Goal: Find specific page/section: Find specific page/section

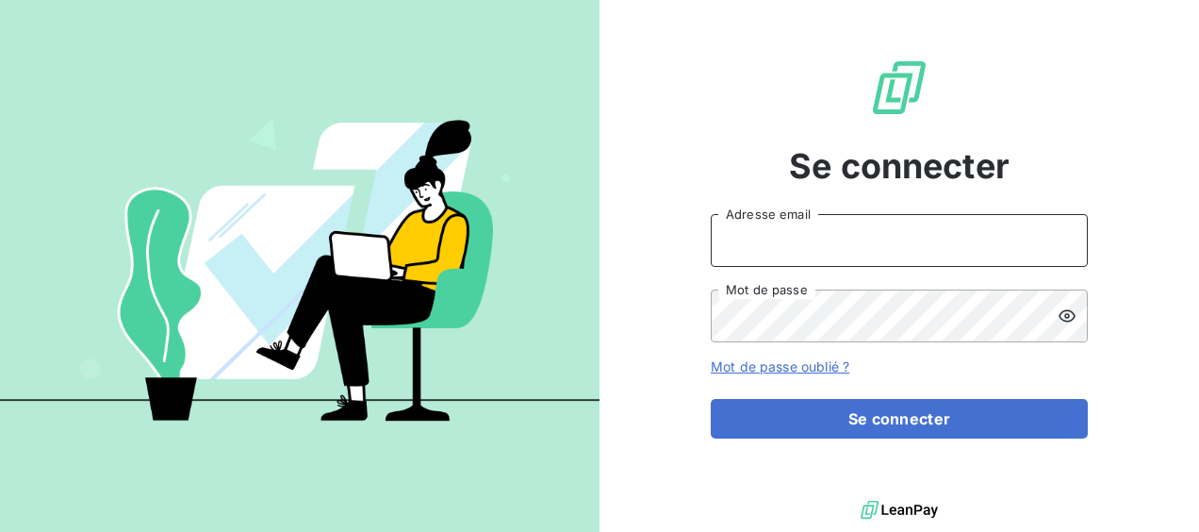
click at [816, 243] on input "Adresse email" at bounding box center [899, 240] width 377 height 53
type input "[EMAIL_ADDRESS][DOMAIN_NAME]"
click at [711, 399] on button "Se connecter" at bounding box center [899, 419] width 377 height 40
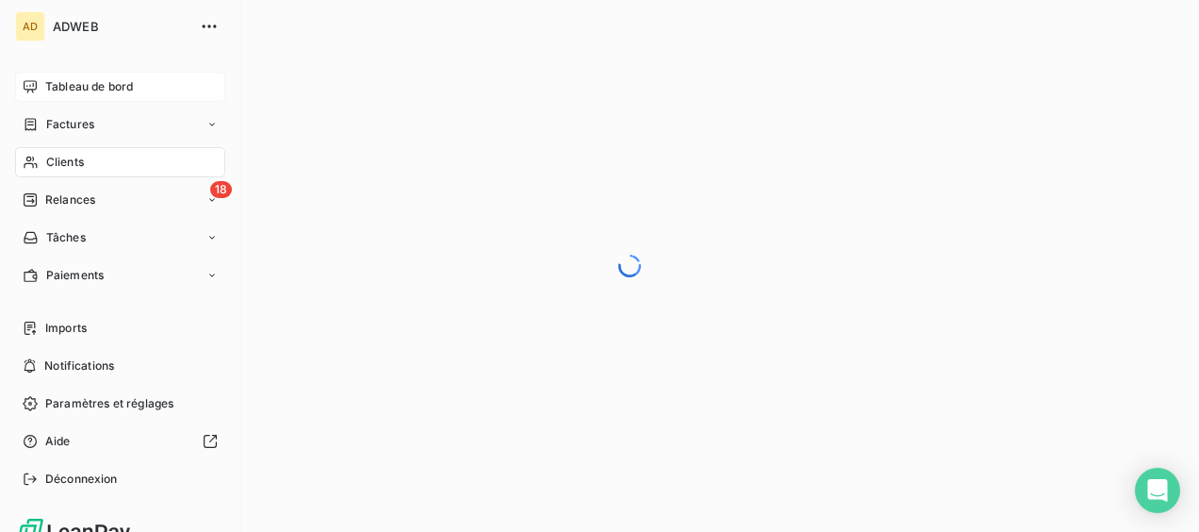
click at [55, 87] on span "Tableau de bord" at bounding box center [89, 86] width 88 height 17
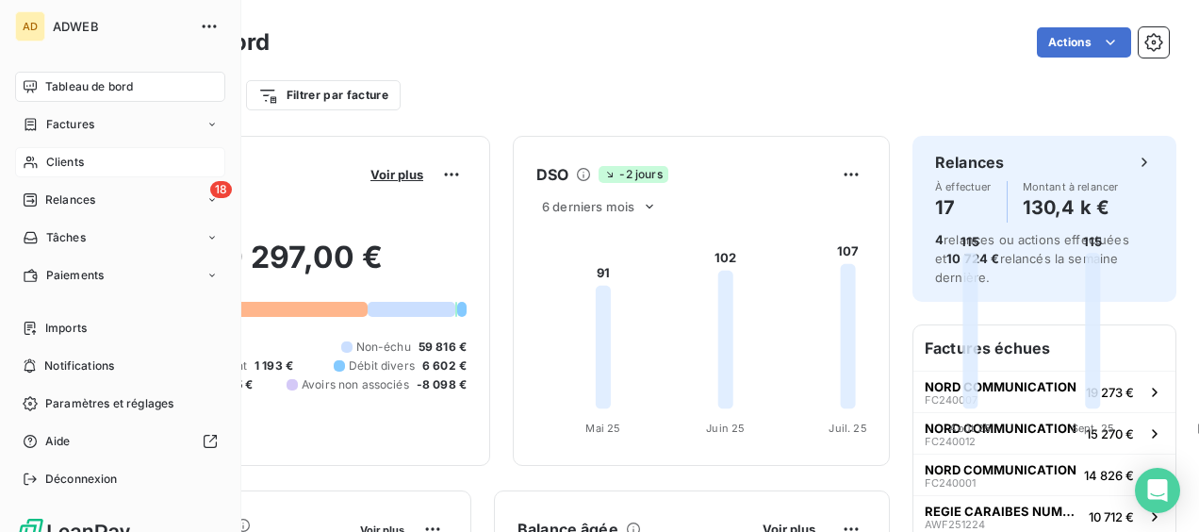
click at [54, 157] on span "Clients" at bounding box center [65, 162] width 38 height 17
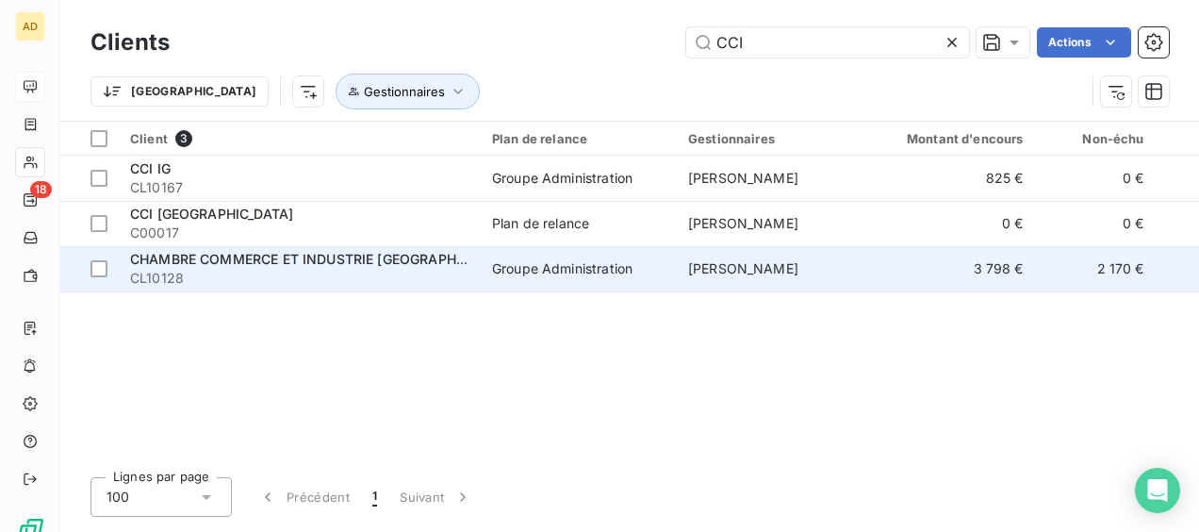
type input "CCI"
click at [351, 264] on span "CHAMBRE COMMERCE ET INDUSTRIE [GEOGRAPHIC_DATA] (CCIM)" at bounding box center [346, 259] width 433 height 16
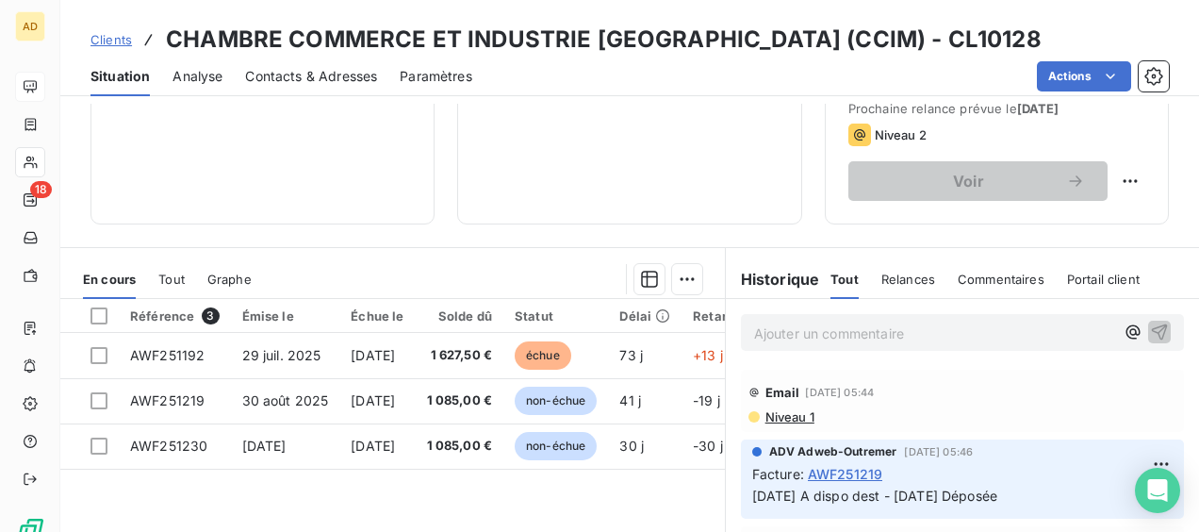
scroll to position [377, 0]
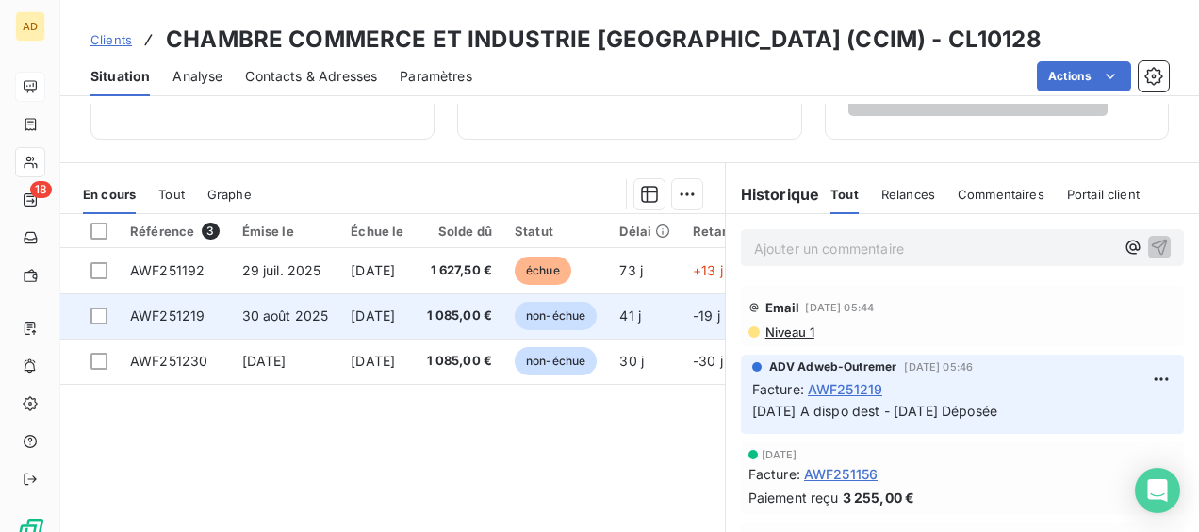
click at [194, 315] on span "AWF251219" at bounding box center [167, 315] width 74 height 16
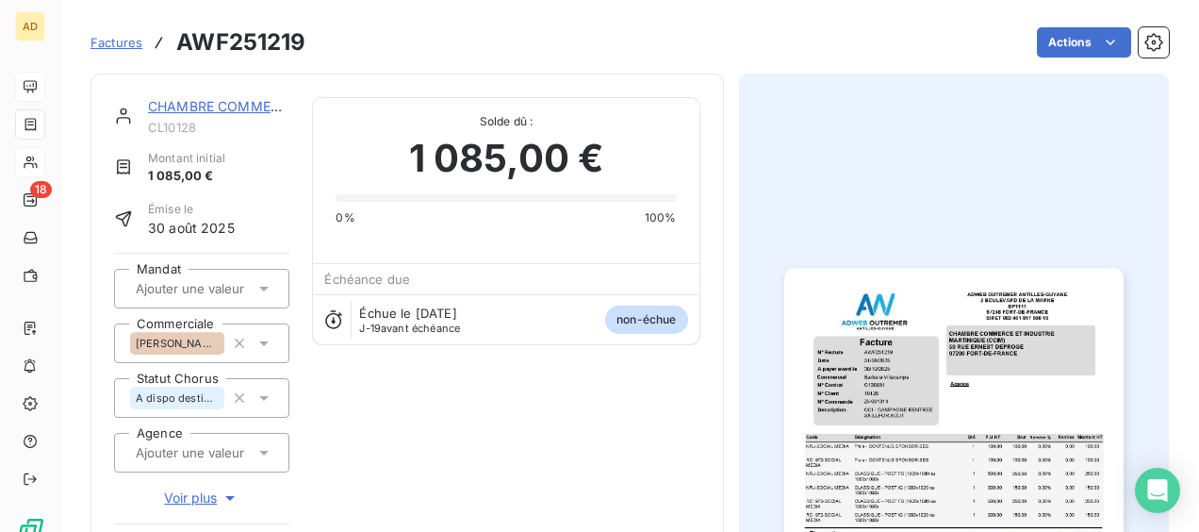
click at [918, 377] on img "button" at bounding box center [954, 507] width 339 height 479
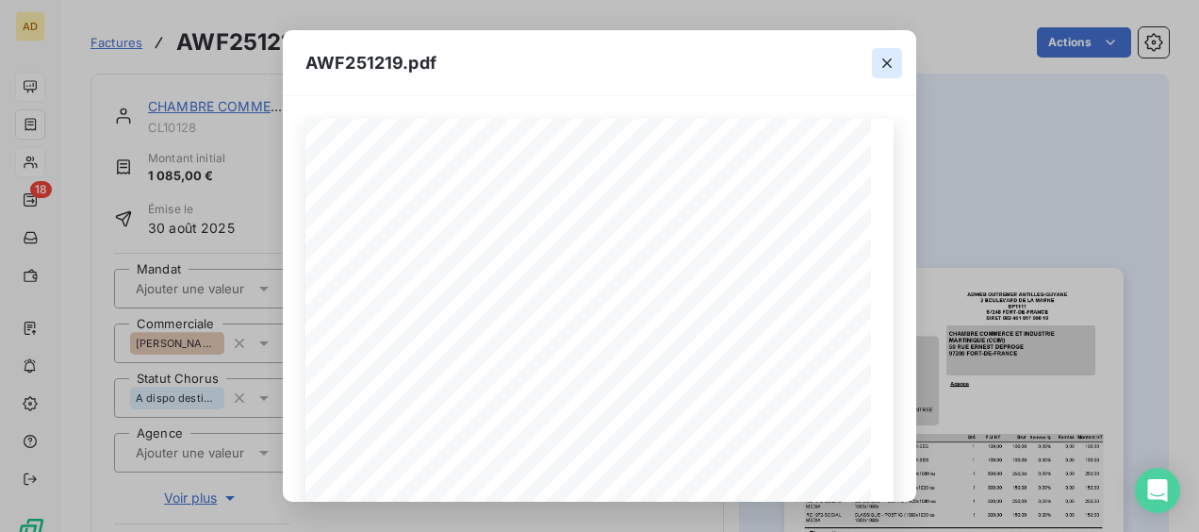
click at [885, 67] on icon "button" at bounding box center [887, 63] width 19 height 19
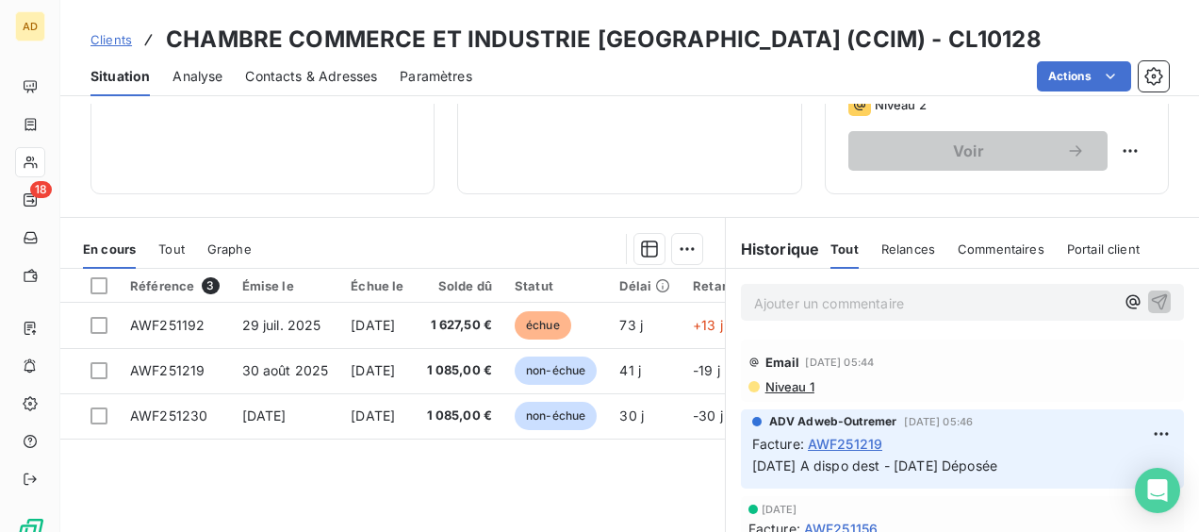
scroll to position [377, 0]
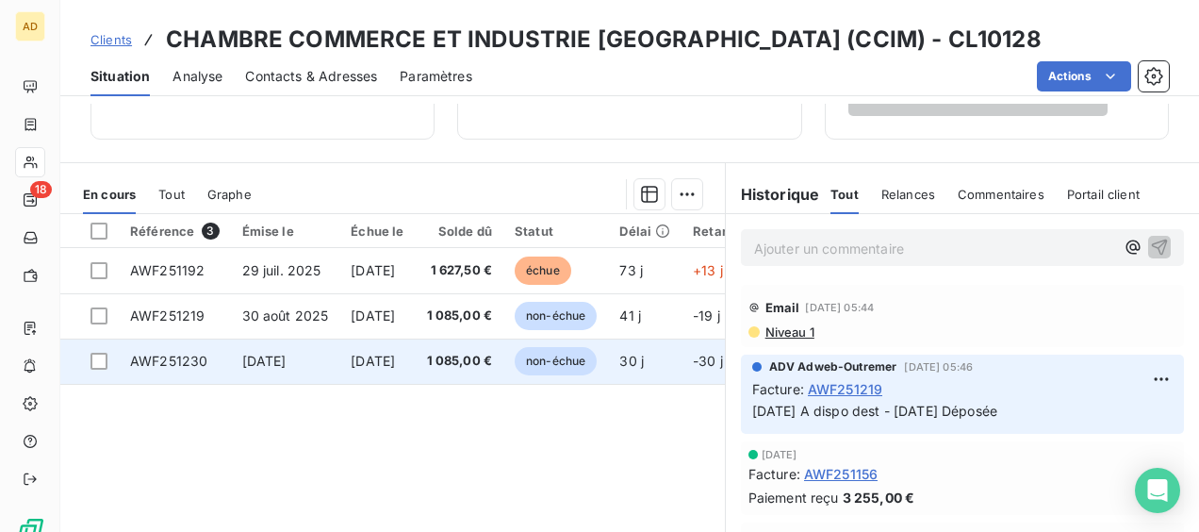
click at [324, 370] on td "[DATE]" at bounding box center [285, 361] width 109 height 45
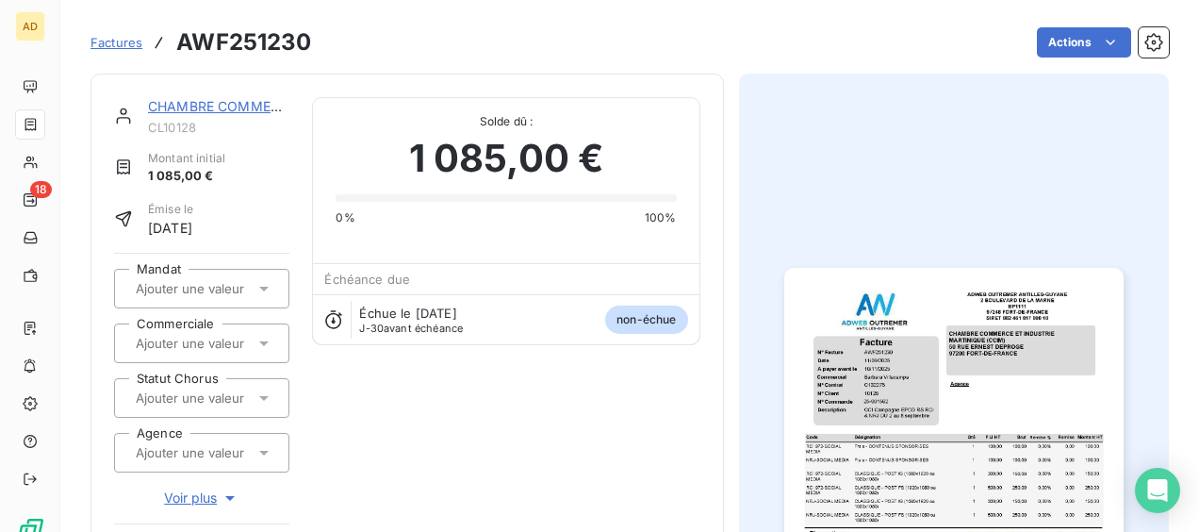
click at [913, 410] on img "button" at bounding box center [954, 507] width 339 height 479
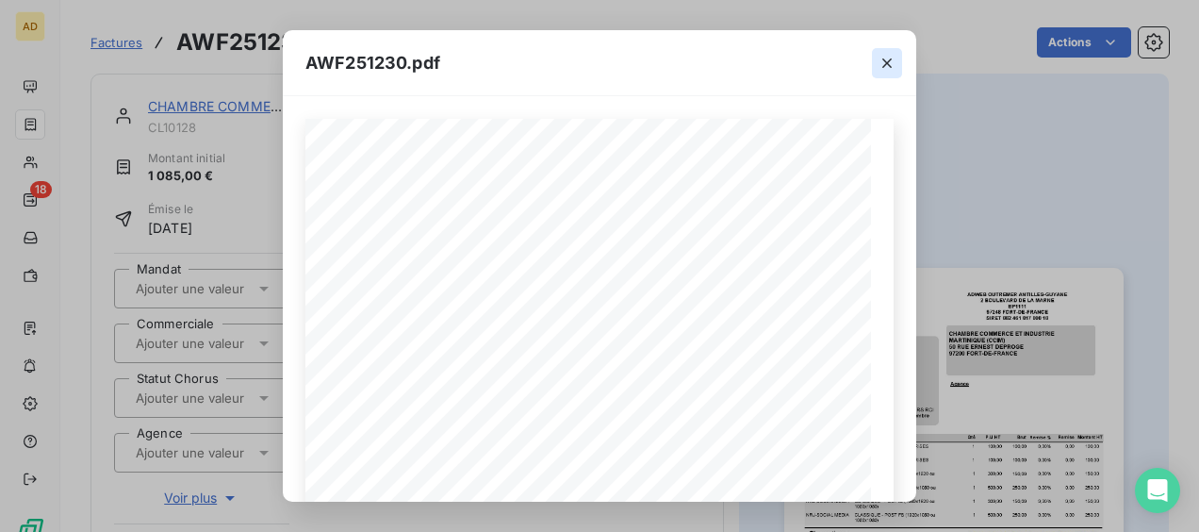
click at [890, 66] on icon "button" at bounding box center [887, 62] width 9 height 9
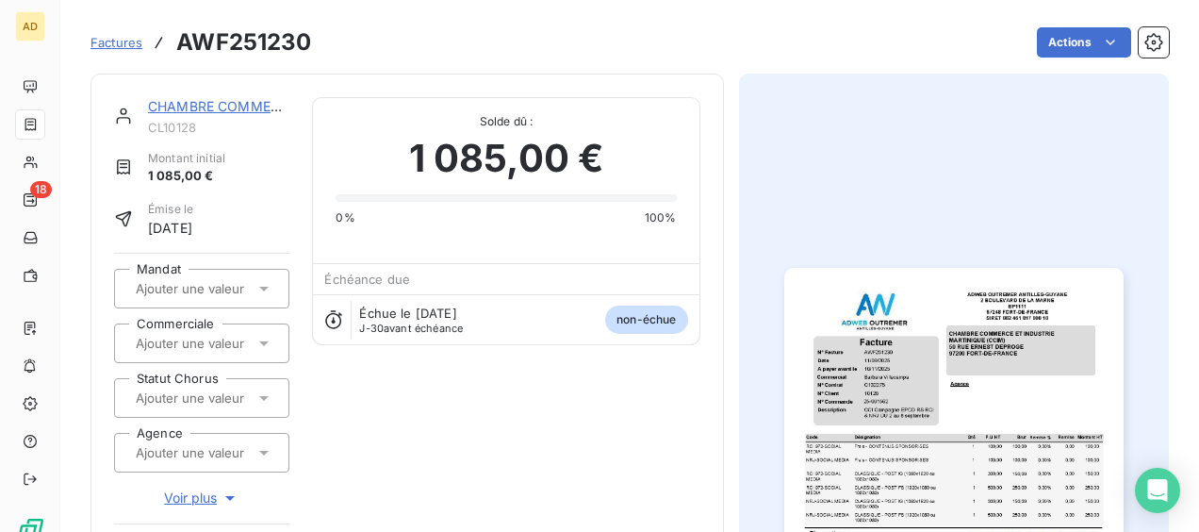
click at [1120, 503] on button "button" at bounding box center [954, 507] width 362 height 534
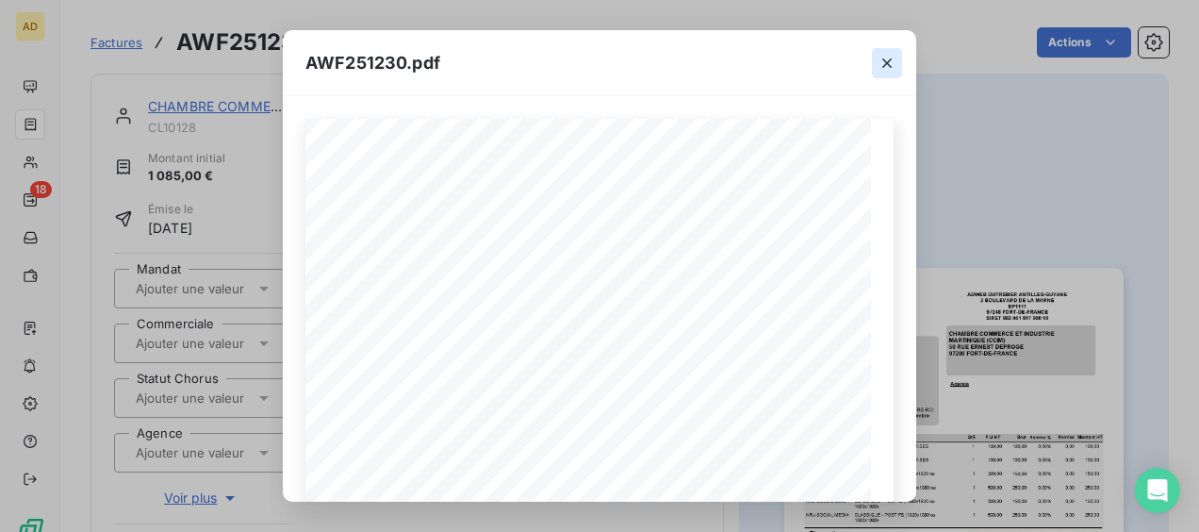
click at [900, 57] on button "button" at bounding box center [887, 63] width 30 height 30
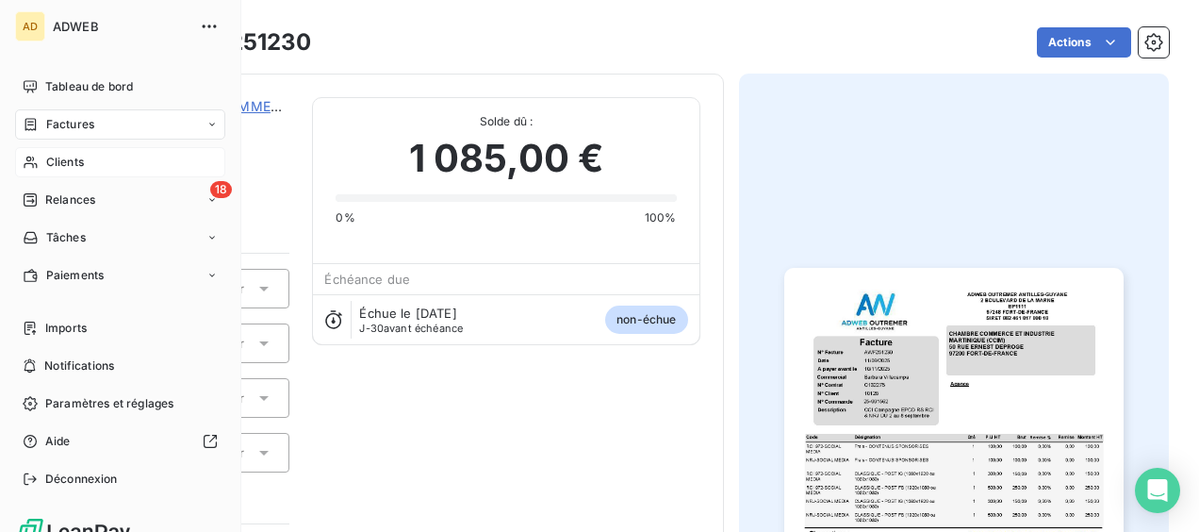
click at [62, 165] on span "Clients" at bounding box center [65, 162] width 38 height 17
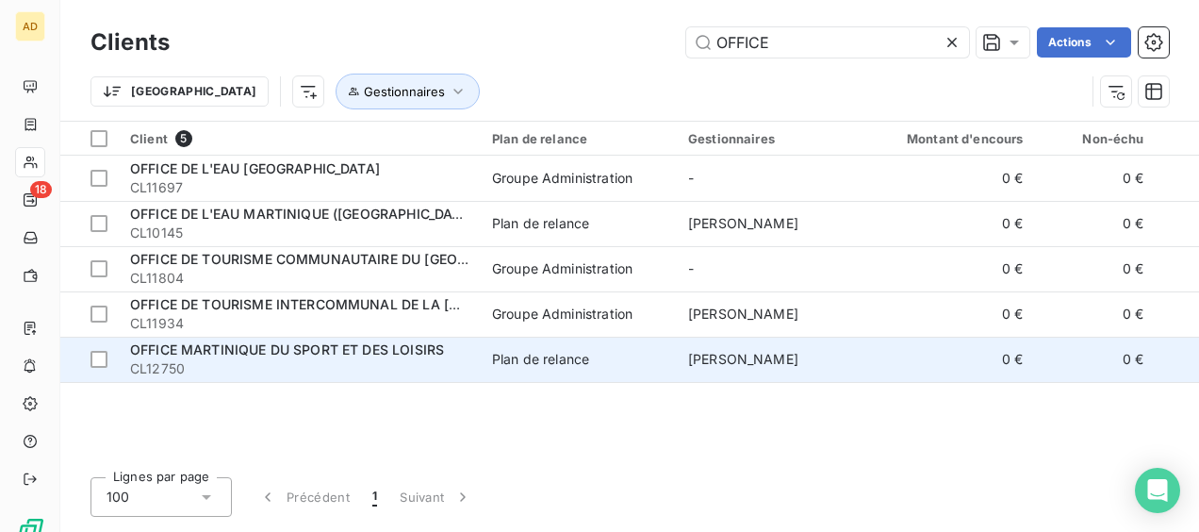
type input "OFFICE"
click at [266, 359] on span "CL12750" at bounding box center [299, 368] width 339 height 19
